Goal: Information Seeking & Learning: Learn about a topic

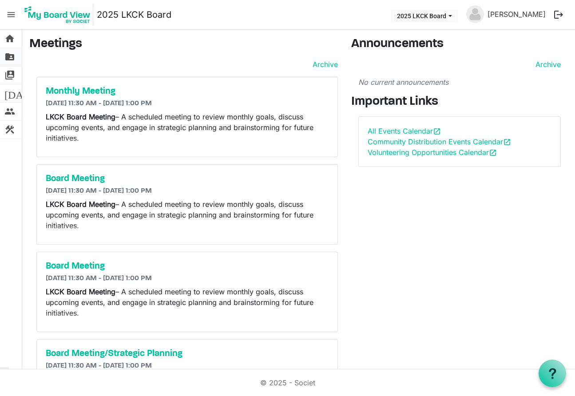
click at [10, 59] on span "folder_shared" at bounding box center [9, 57] width 11 height 18
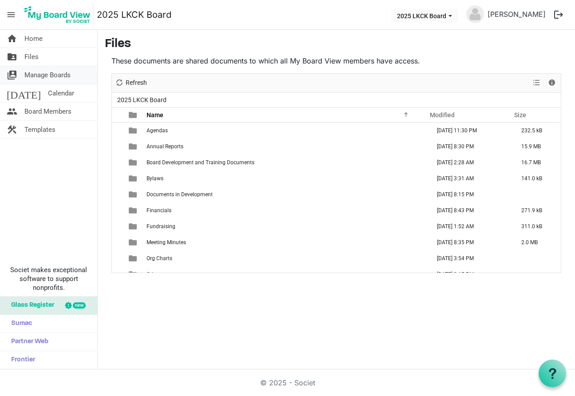
click at [31, 76] on span "Manage Boards" at bounding box center [47, 75] width 46 height 18
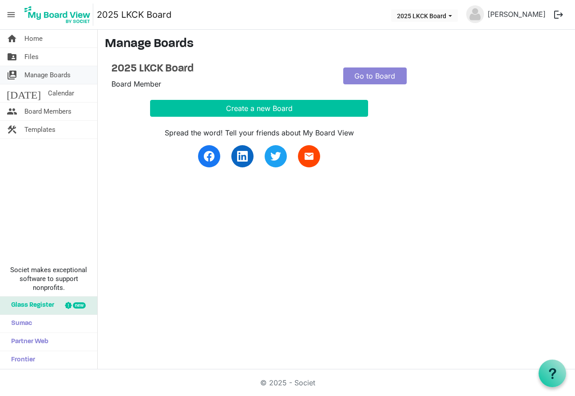
click at [44, 73] on span "Manage Boards" at bounding box center [47, 75] width 46 height 18
click at [48, 90] on span "Calendar" at bounding box center [61, 93] width 26 height 18
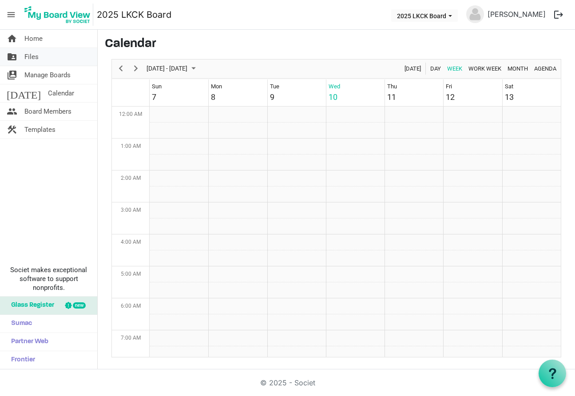
scroll to position [288, 0]
click at [37, 57] on span "Files" at bounding box center [31, 57] width 14 height 18
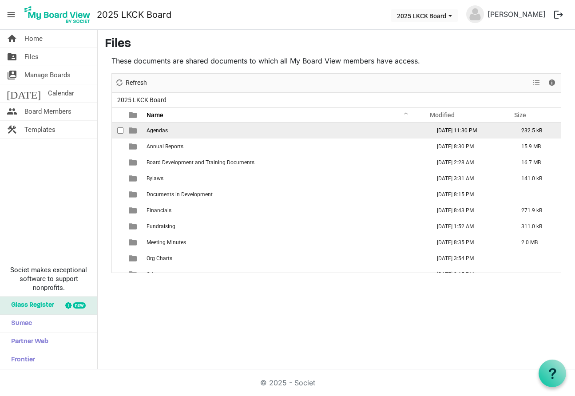
click at [170, 132] on td "Agendas" at bounding box center [286, 131] width 284 height 16
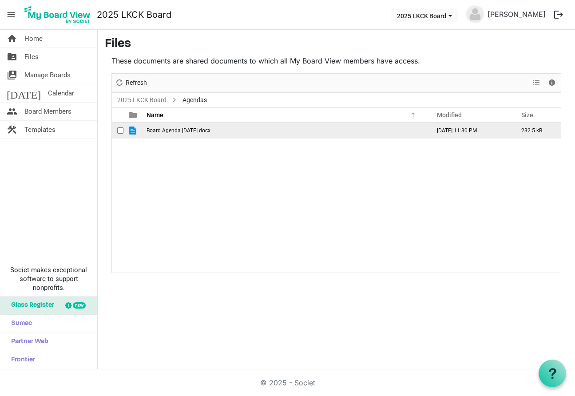
click at [174, 131] on span "Board Agenda September 2025.docx" at bounding box center [179, 131] width 64 height 6
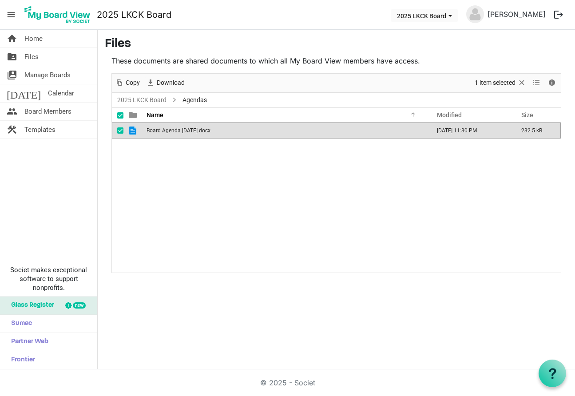
click at [174, 131] on span "Board Agenda September 2025.docx" at bounding box center [179, 131] width 64 height 6
click at [48, 93] on span "Calendar" at bounding box center [61, 93] width 26 height 18
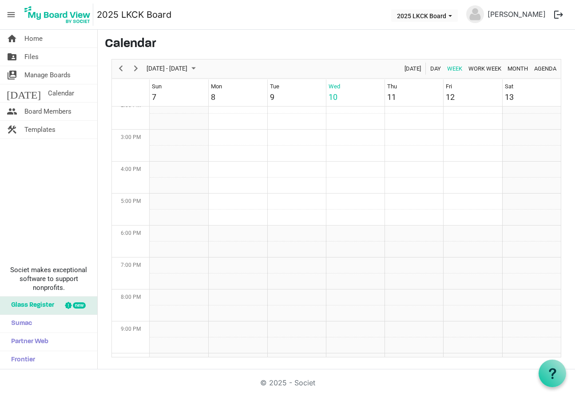
scroll to position [489, 0]
click at [512, 70] on span "Month" at bounding box center [518, 68] width 22 height 11
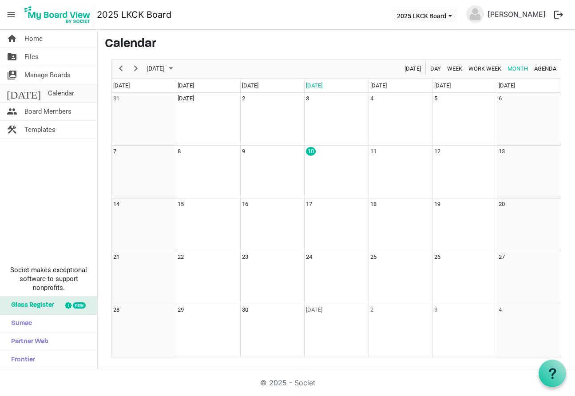
click at [64, 96] on link "today Calendar" at bounding box center [48, 93] width 97 height 18
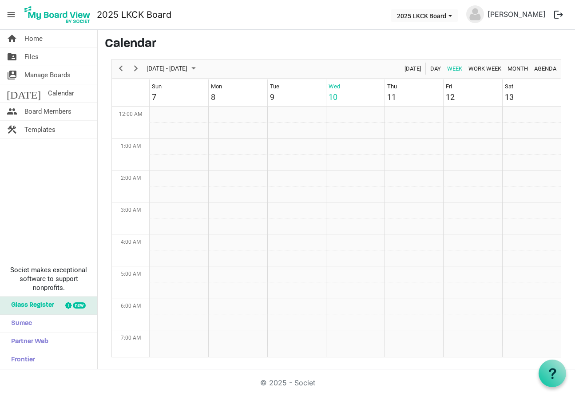
scroll to position [288, 0]
click at [517, 67] on span "Month" at bounding box center [518, 68] width 22 height 11
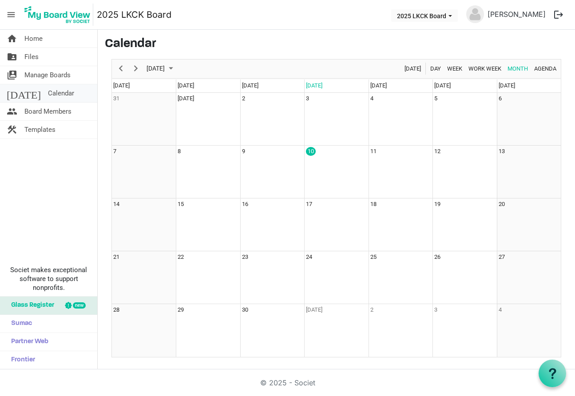
click at [58, 96] on link "today Calendar" at bounding box center [48, 93] width 97 height 18
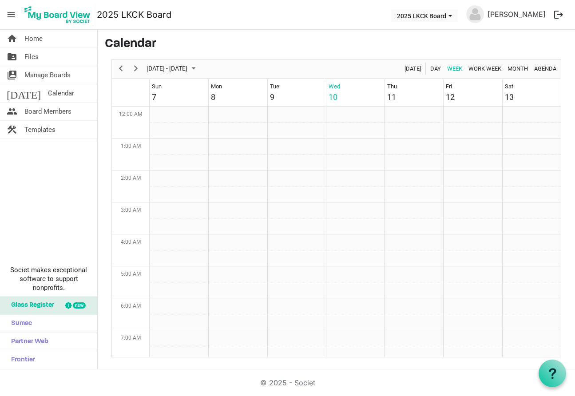
scroll to position [288, 0]
click at [516, 67] on span "Month" at bounding box center [518, 68] width 22 height 11
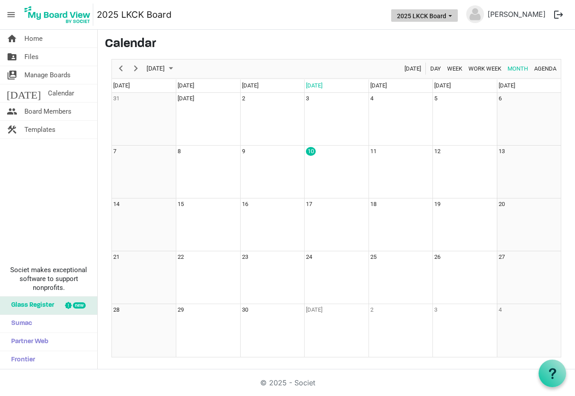
click at [446, 16] on span "2025 LKCK Board dropdownbutton" at bounding box center [450, 16] width 8 height 4
click at [136, 68] on span "Next" at bounding box center [136, 68] width 11 height 11
click at [138, 68] on span "Next" at bounding box center [136, 68] width 11 height 11
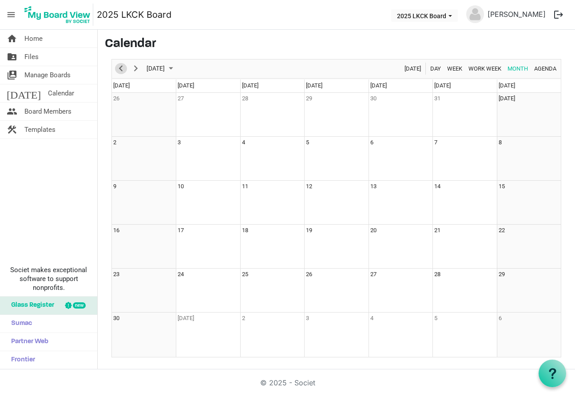
click at [122, 68] on span "Previous" at bounding box center [121, 68] width 11 height 11
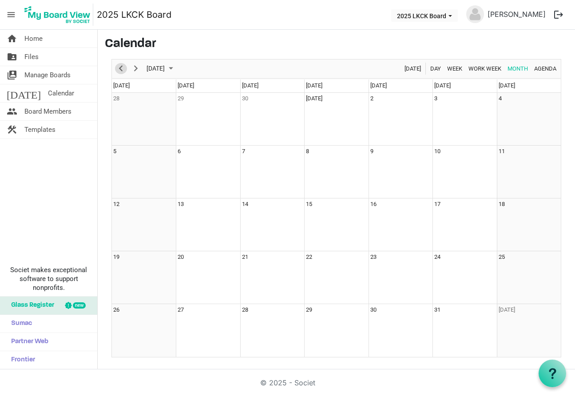
click at [122, 68] on span "Previous" at bounding box center [121, 68] width 11 height 11
click at [540, 67] on span "Agenda" at bounding box center [546, 68] width 24 height 11
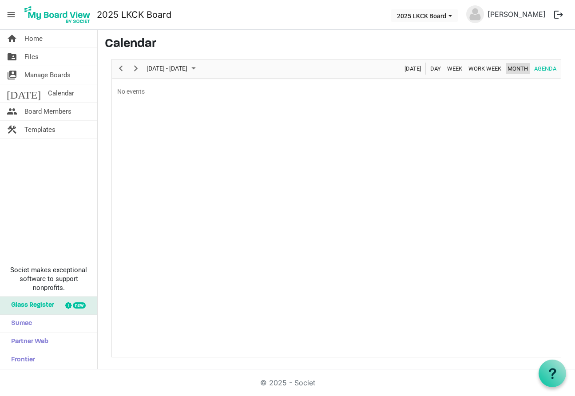
click at [517, 67] on span "Month" at bounding box center [518, 68] width 22 height 11
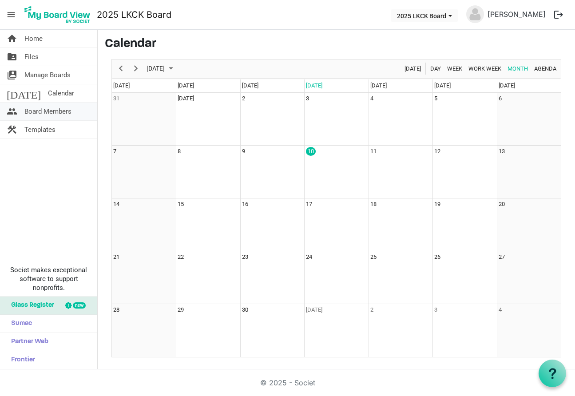
click at [49, 110] on span "Board Members" at bounding box center [47, 112] width 47 height 18
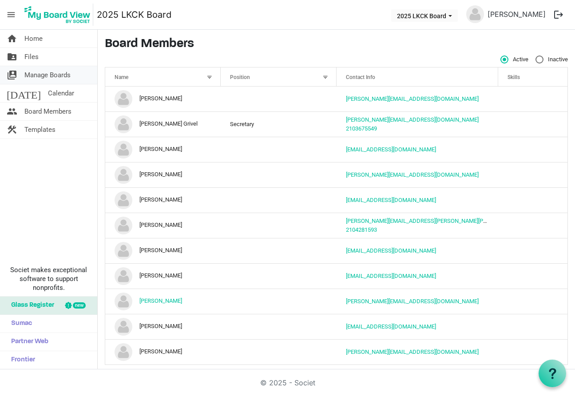
click at [52, 82] on span "Manage Boards" at bounding box center [47, 75] width 46 height 18
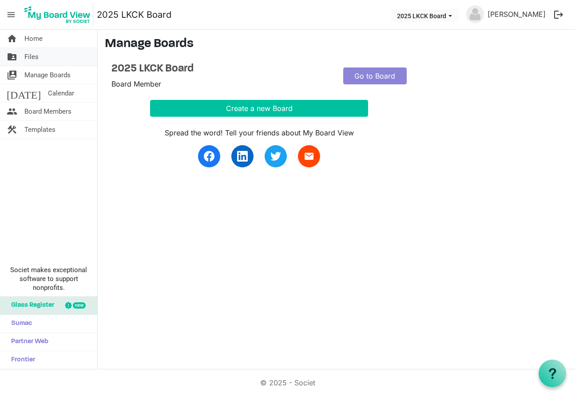
click at [36, 61] on span "Files" at bounding box center [31, 57] width 14 height 18
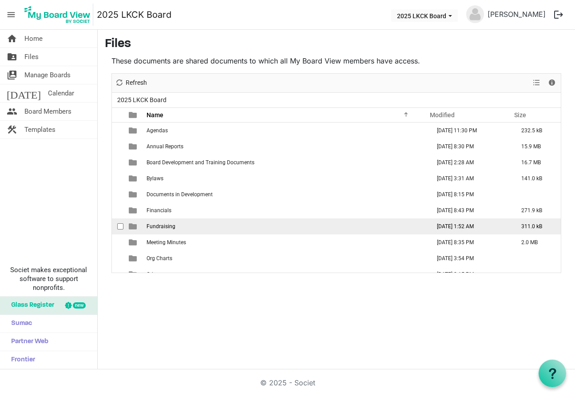
click at [159, 228] on span "Fundraising" at bounding box center [161, 226] width 29 height 6
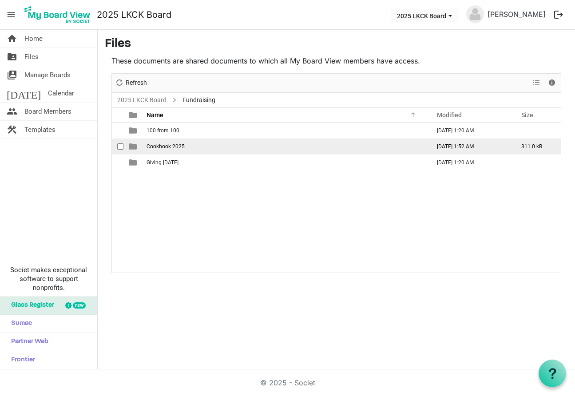
click at [176, 146] on span "Cookbook 2025" at bounding box center [166, 147] width 38 height 6
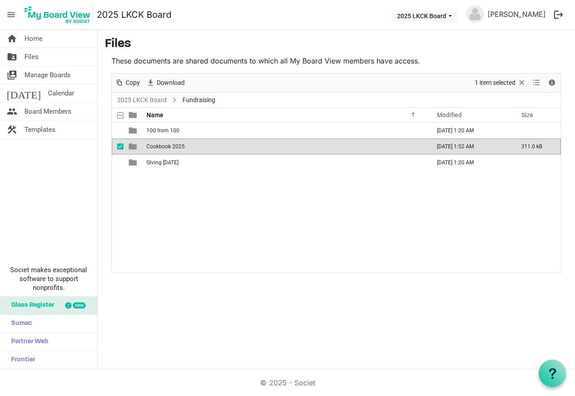
click at [176, 146] on span "Cookbook 2025" at bounding box center [166, 147] width 38 height 6
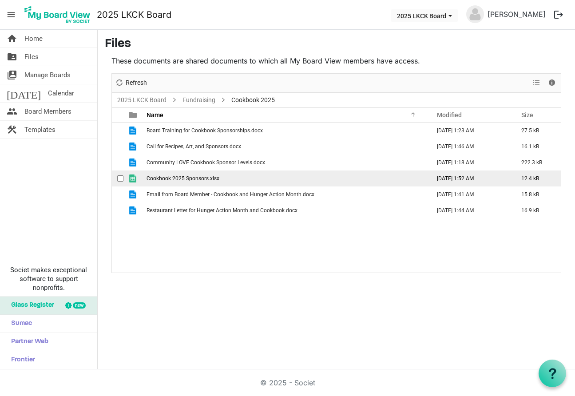
click at [194, 178] on span "Cookbook 2025 Sponsors.xlsx" at bounding box center [183, 178] width 73 height 6
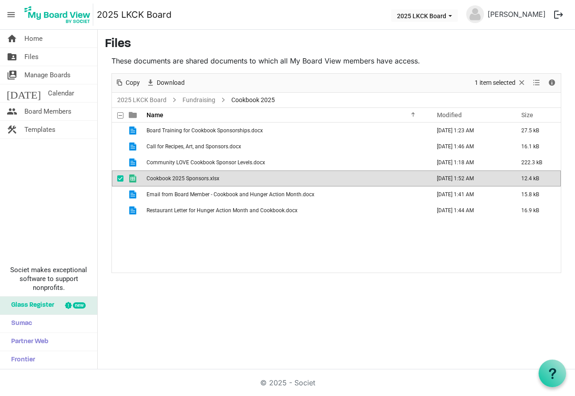
click at [194, 178] on span "Cookbook 2025 Sponsors.xlsx" at bounding box center [183, 178] width 73 height 6
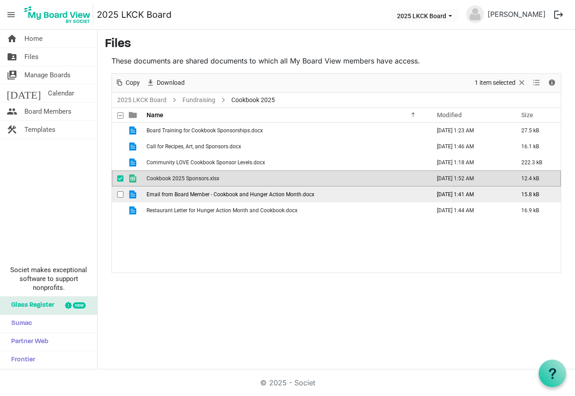
click at [194, 197] on td "Email from Board Member - Cookbook and Hunger Action Month.docx" at bounding box center [286, 195] width 284 height 16
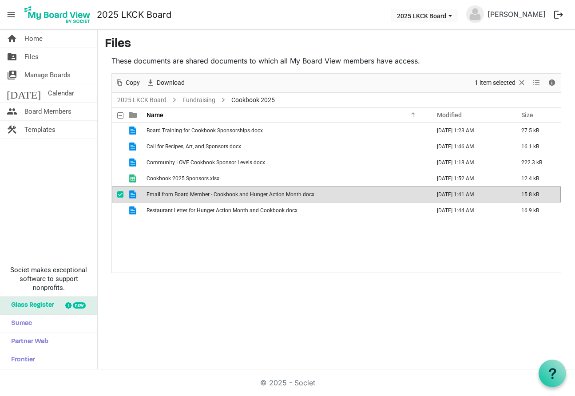
click at [194, 194] on span "Email from Board Member - Cookbook and Hunger Action Month.docx" at bounding box center [231, 194] width 168 height 6
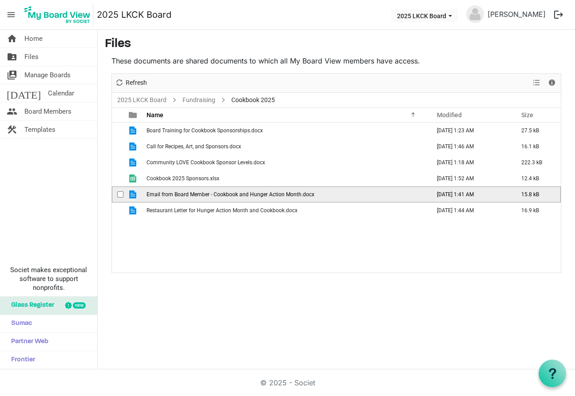
click at [194, 194] on span "Email from Board Member - Cookbook and Hunger Action Month.docx" at bounding box center [231, 194] width 168 height 6
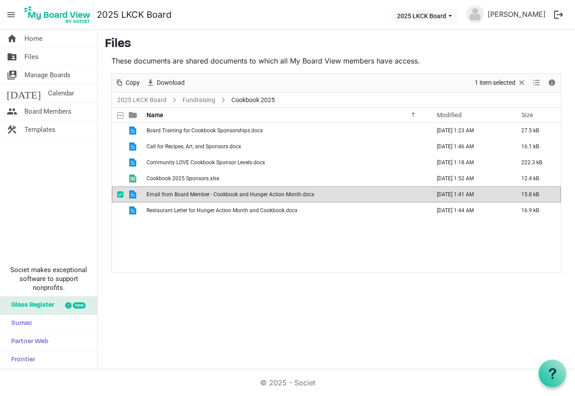
click at [194, 194] on span "Email from Board Member - Cookbook and Hunger Action Month.docx" at bounding box center [231, 194] width 168 height 6
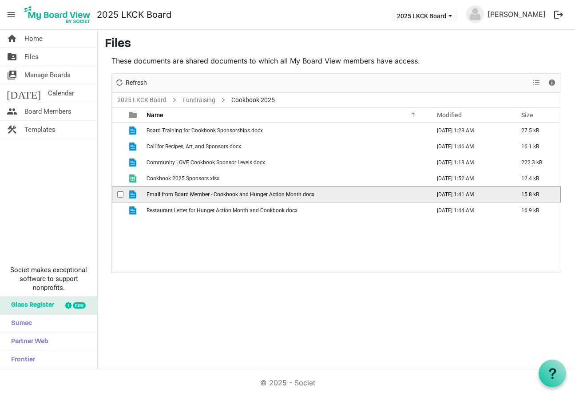
click at [194, 194] on span "Email from Board Member - Cookbook and Hunger Action Month.docx" at bounding box center [231, 194] width 168 height 6
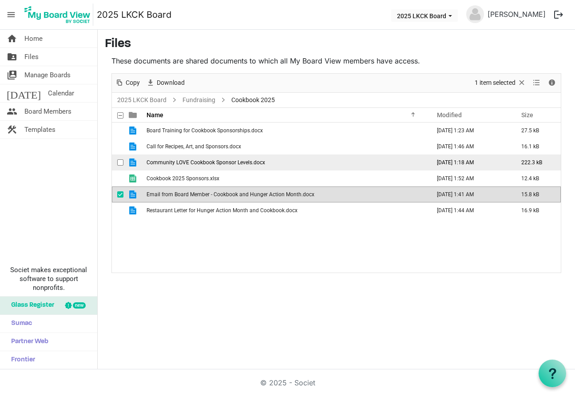
click at [207, 164] on span "Community LOVE Cookbook Sponsor Levels.docx" at bounding box center [206, 162] width 119 height 6
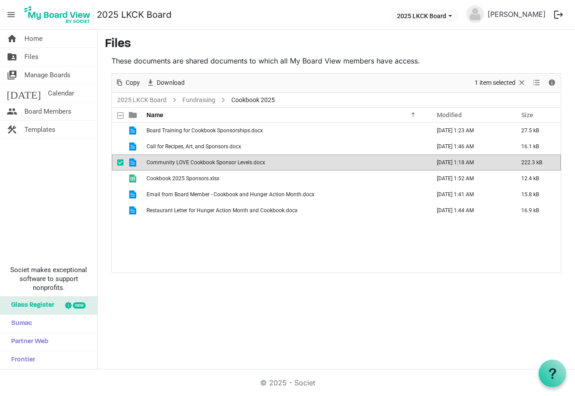
click at [207, 164] on span "Community LOVE Cookbook Sponsor Levels.docx" at bounding box center [206, 162] width 119 height 6
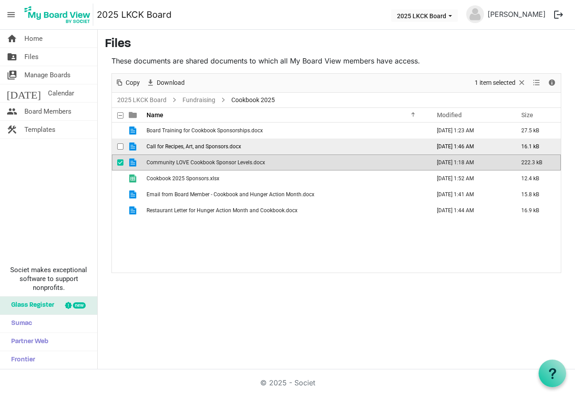
click at [218, 150] on td "Call for Recipes, Art, and Sponsors.docx" at bounding box center [286, 147] width 284 height 16
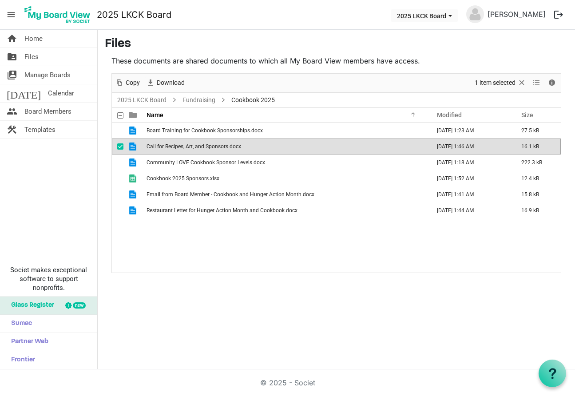
click at [218, 150] on td "Call for Recipes, Art, and Sponsors.docx" at bounding box center [286, 147] width 284 height 16
